Goal: Answer question/provide support

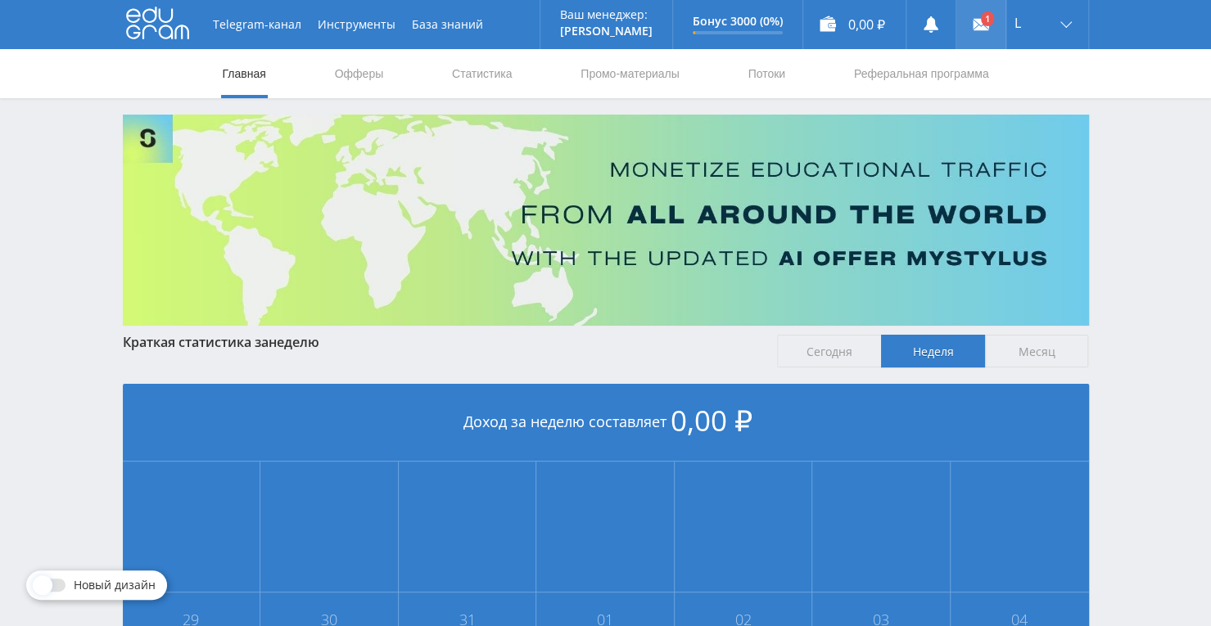
click at [975, 14] on link at bounding box center [980, 24] width 49 height 49
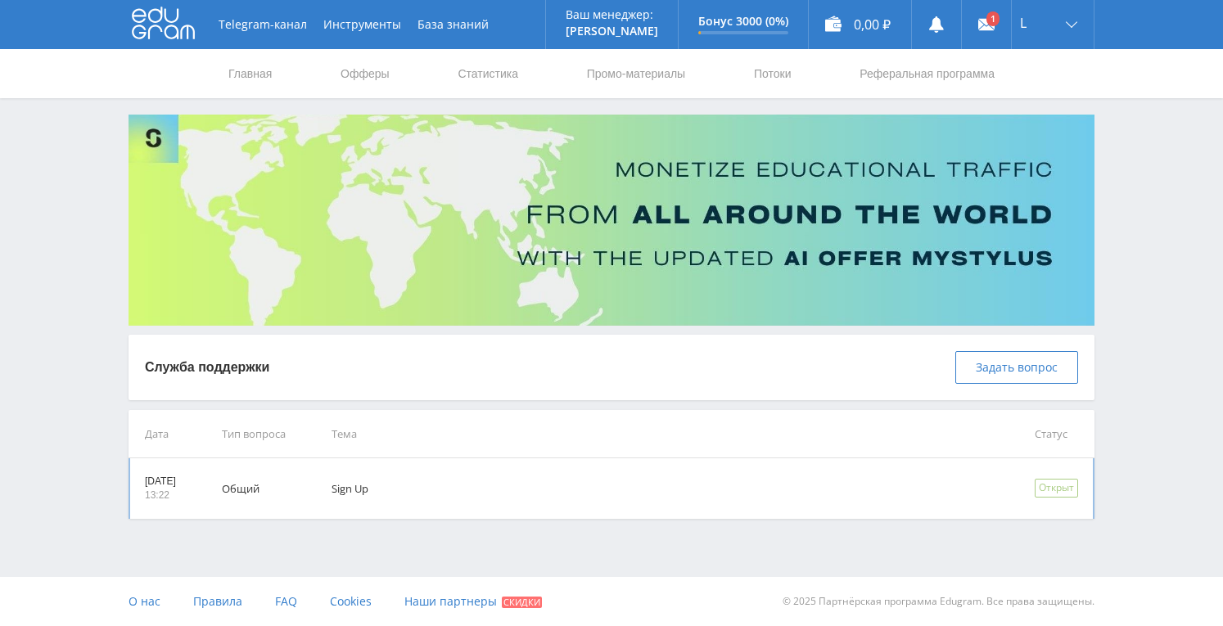
click at [699, 467] on td "Sign Up" at bounding box center [660, 488] width 703 height 61
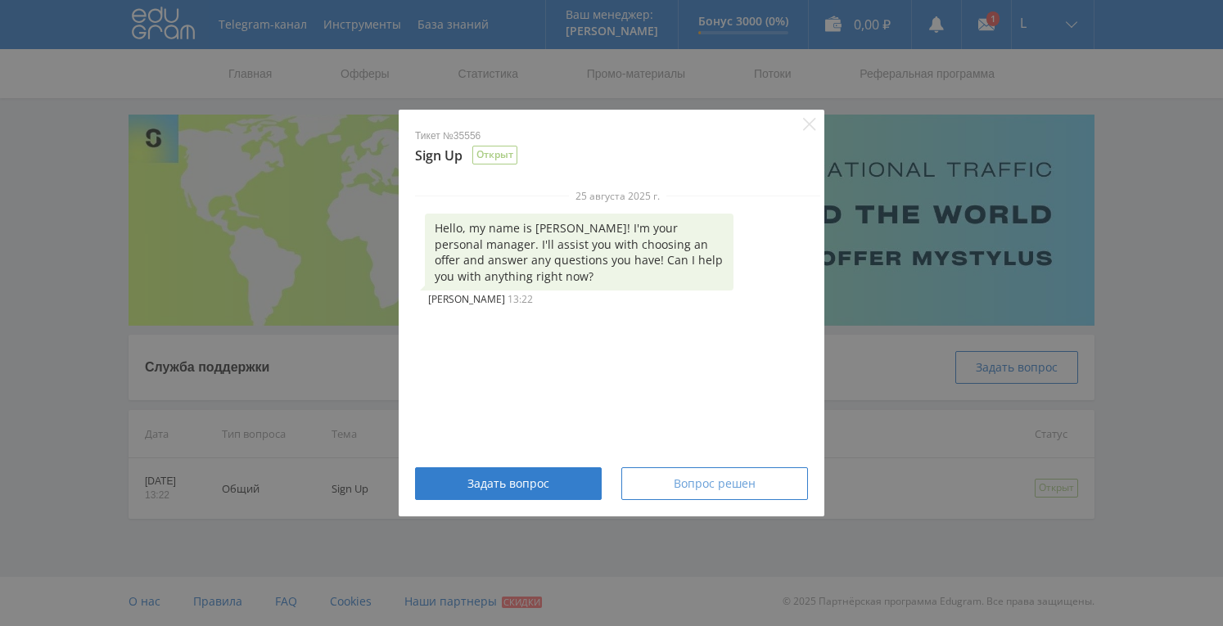
click at [719, 482] on span "Вопрос решен" at bounding box center [715, 483] width 82 height 13
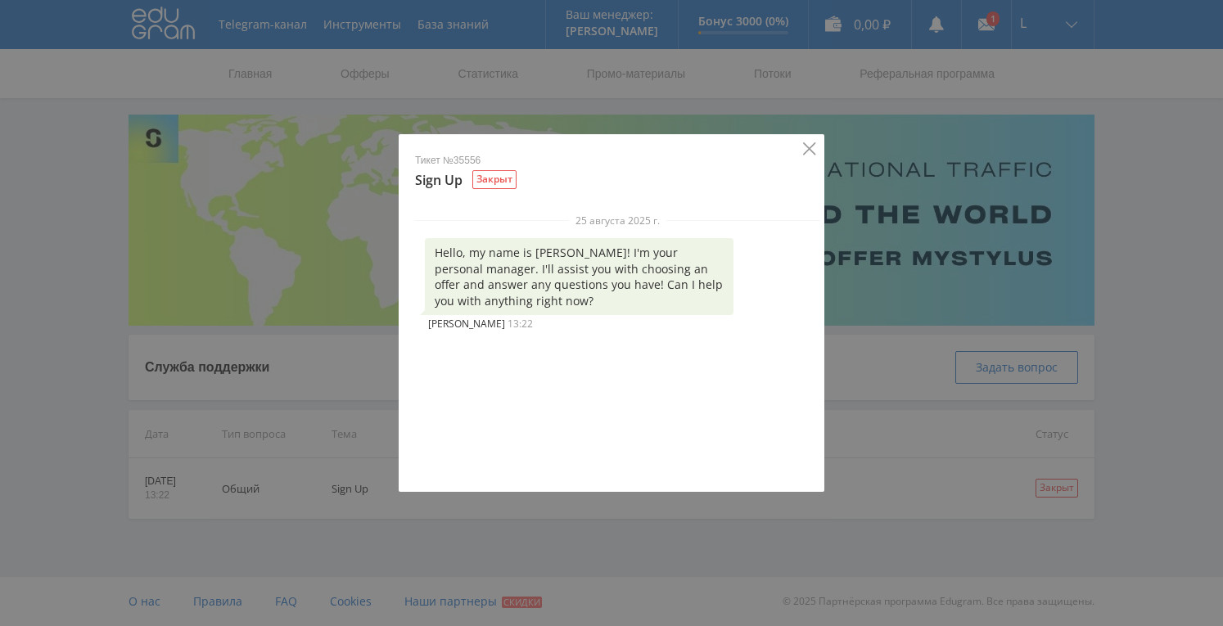
click at [807, 152] on div "Тикет №35556 Sign Up Закрыт 25 августа 2025 г. Hello, my name is [PERSON_NAME]!…" at bounding box center [612, 313] width 426 height 358
click at [814, 143] on icon "Close" at bounding box center [809, 148] width 12 height 12
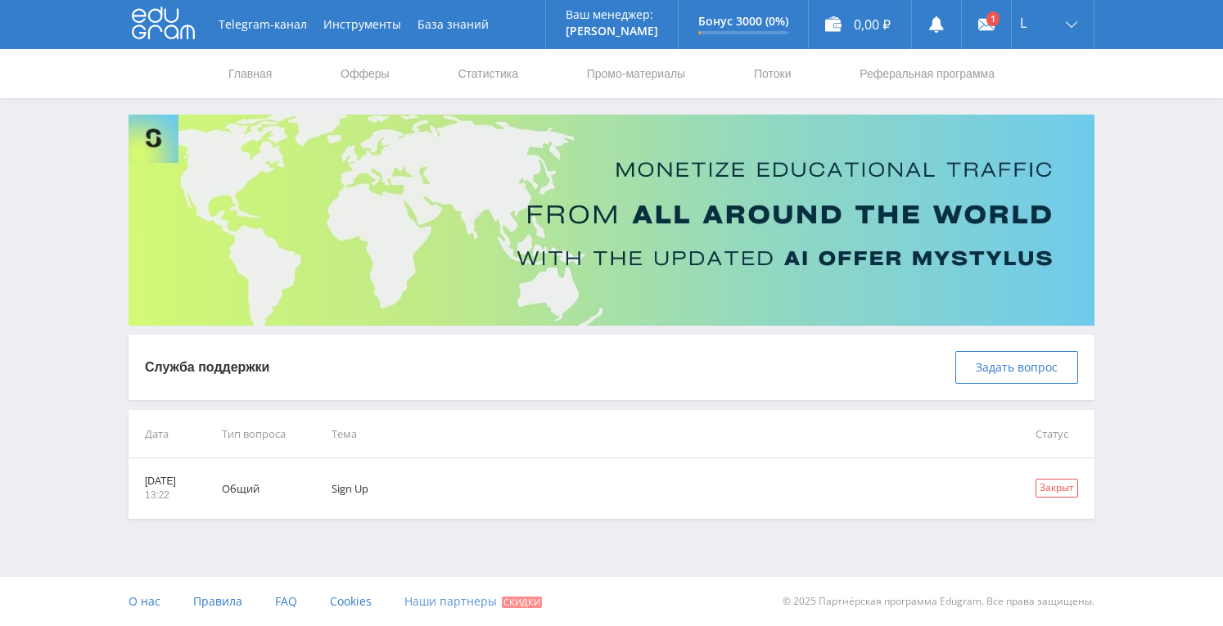
click at [468, 610] on link "Наши партнеры Скидки" at bounding box center [473, 601] width 138 height 49
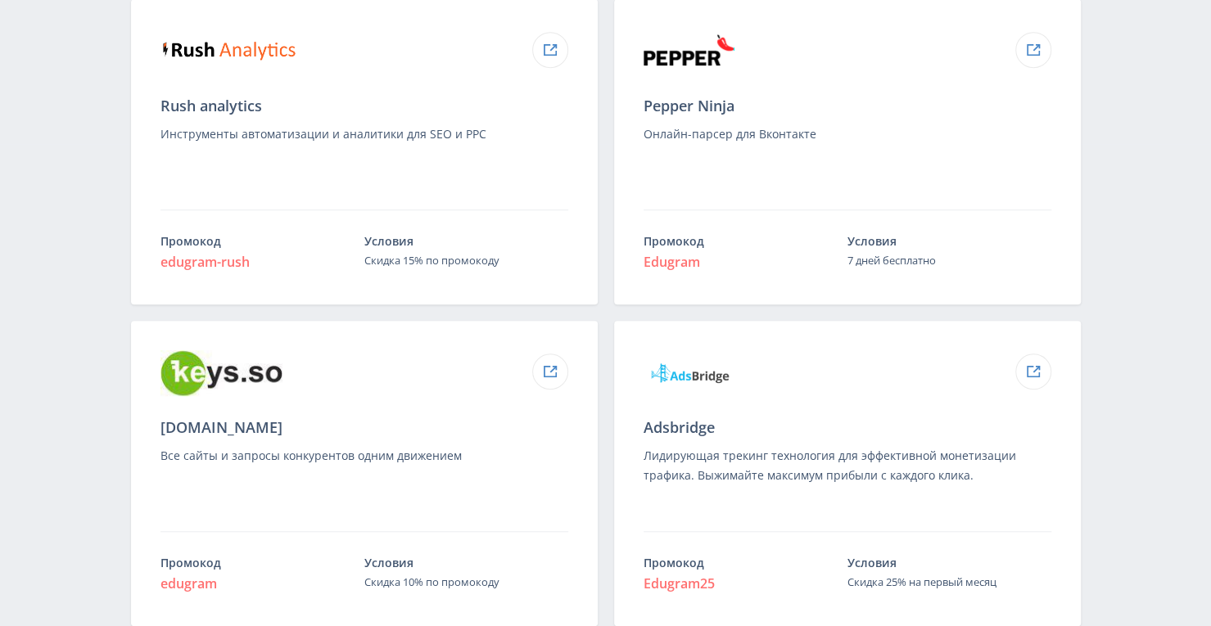
scroll to position [491, 0]
